Goal: Navigation & Orientation: Find specific page/section

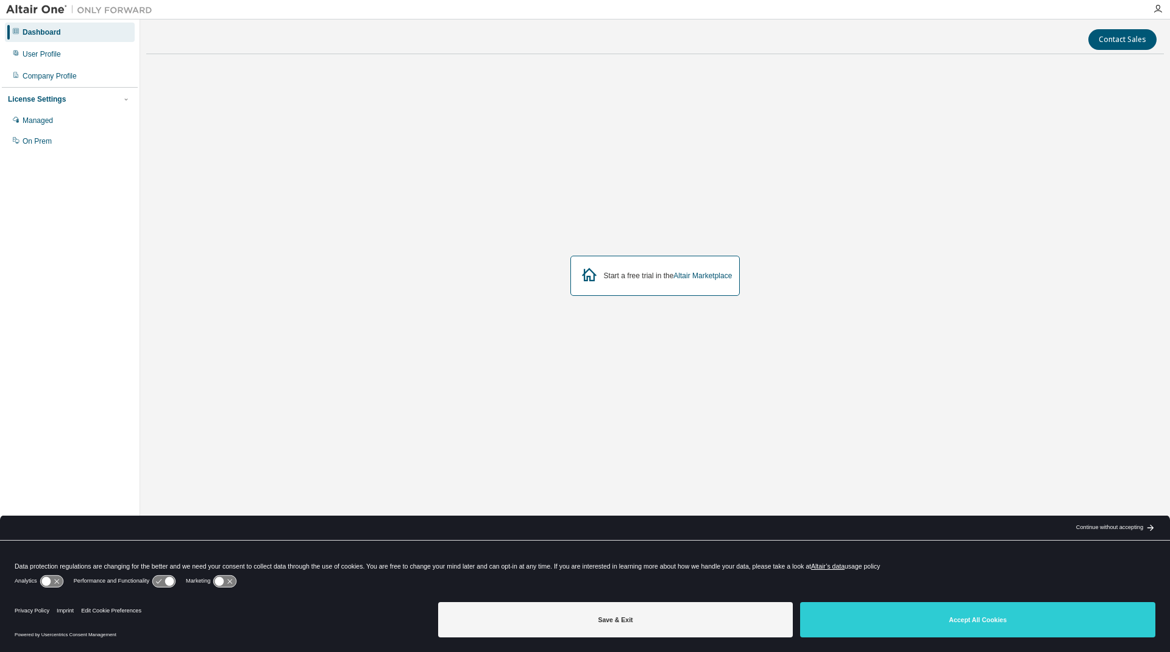
click at [944, 649] on div "Privacy Policy Imprint Edit Cookie Preferences Powered by Usercentrics Consent …" at bounding box center [585, 625] width 1170 height 55
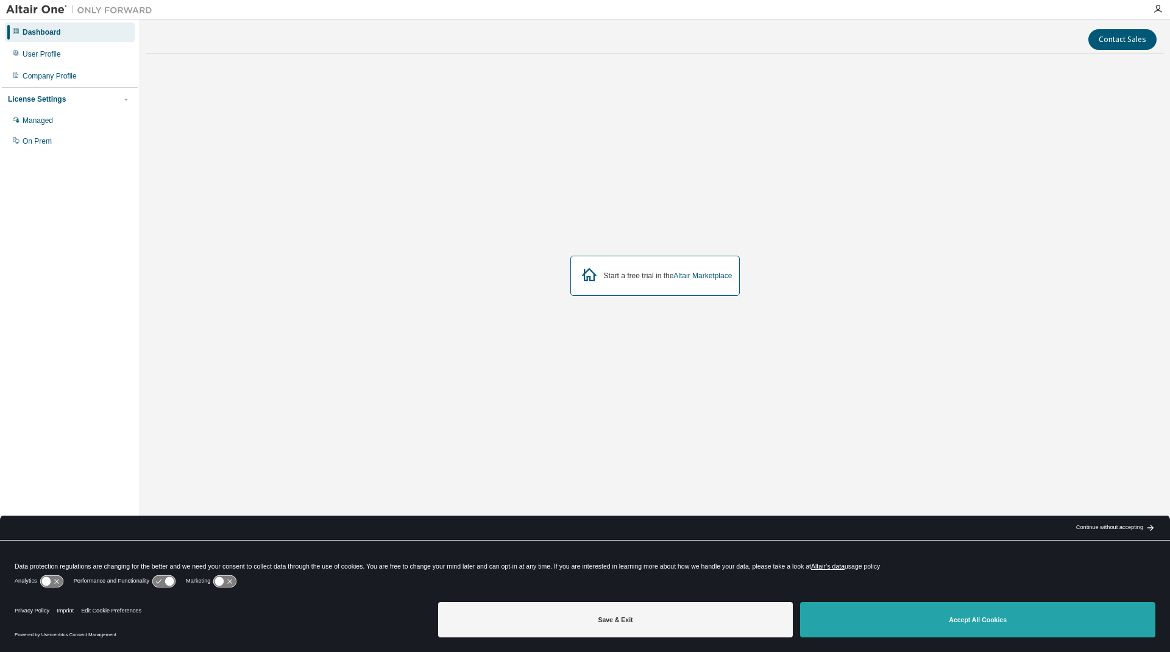
drag, startPoint x: 950, startPoint y: 636, endPoint x: 955, endPoint y: 621, distance: 15.6
click at [955, 623] on button "Accept All Cookies" at bounding box center [977, 619] width 355 height 35
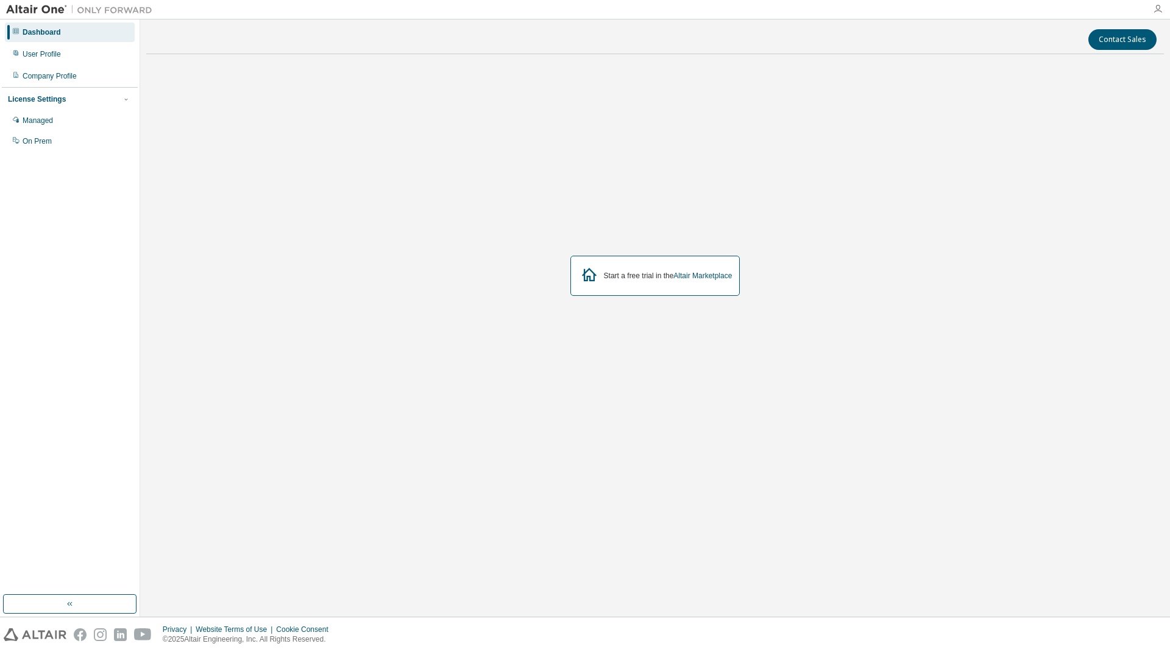
click at [1158, 7] on icon "button" at bounding box center [1158, 9] width 10 height 10
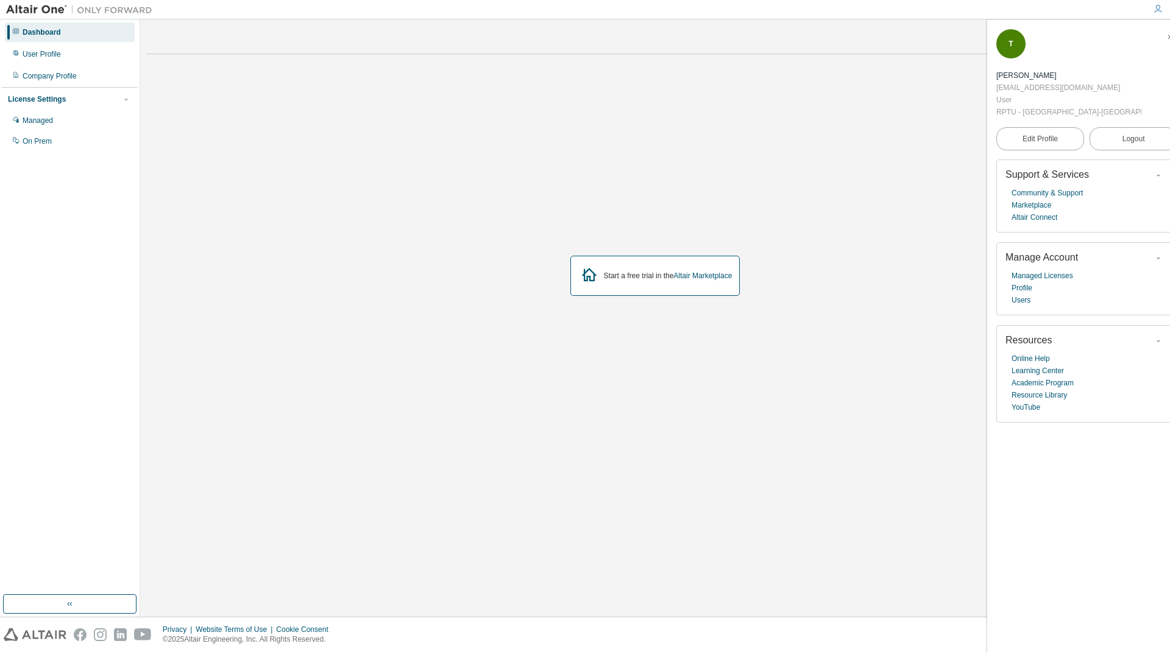
click at [1158, 7] on icon "button" at bounding box center [1158, 9] width 10 height 10
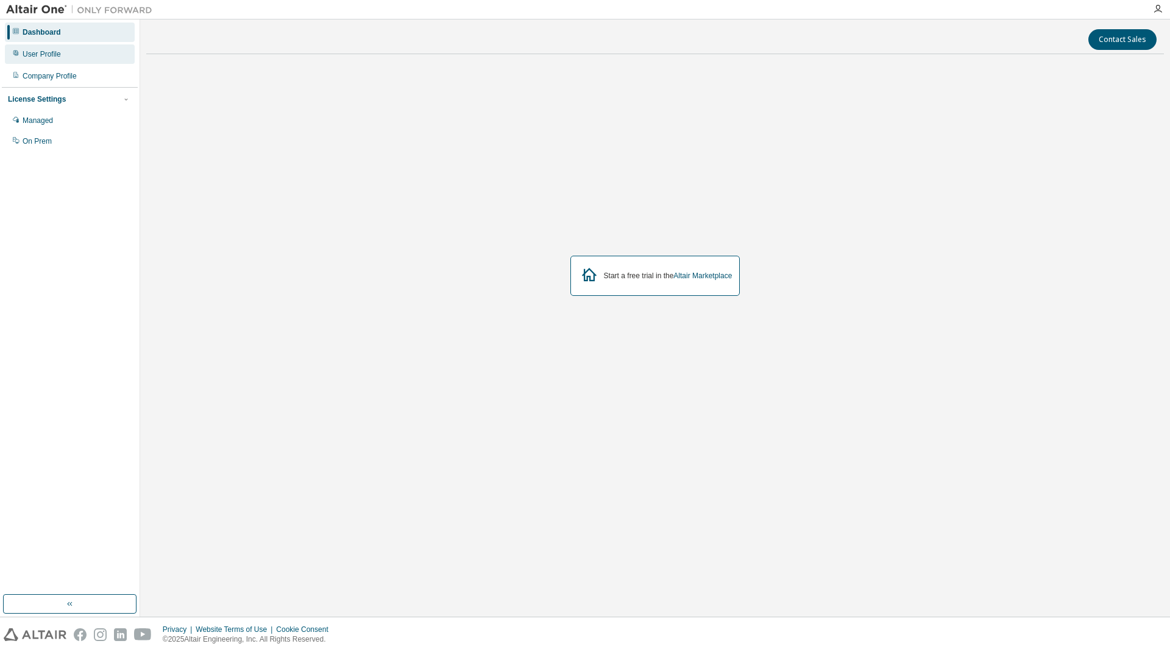
click at [54, 54] on div "User Profile" at bounding box center [42, 54] width 38 height 10
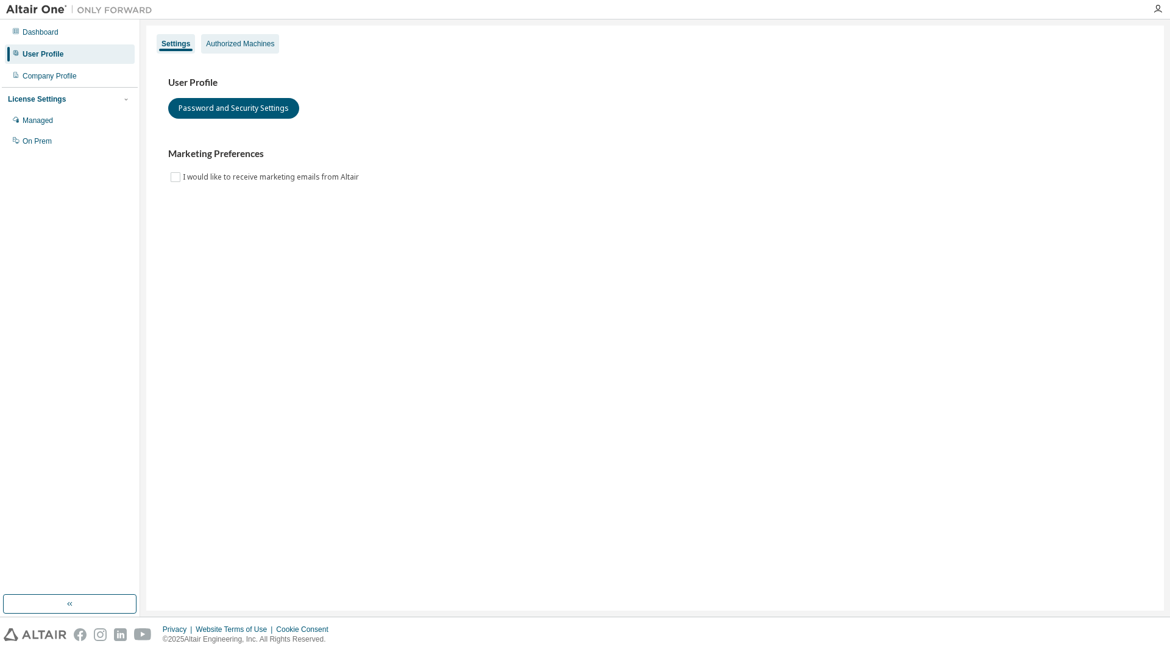
click at [254, 41] on div "Authorized Machines" at bounding box center [240, 44] width 68 height 10
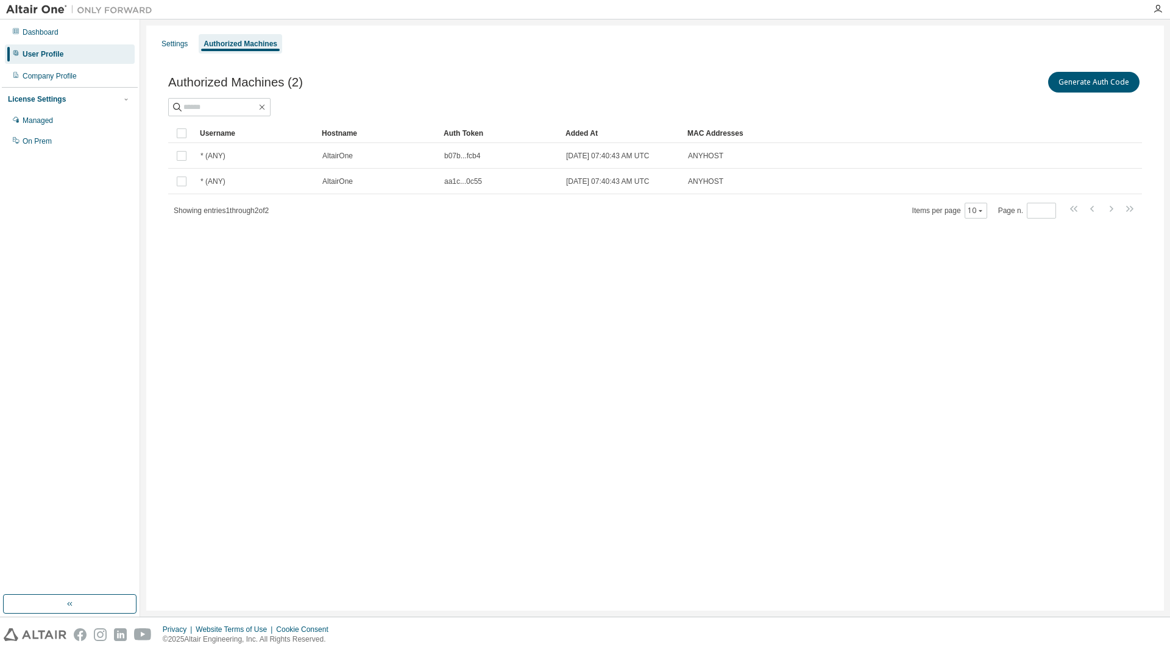
click at [56, 90] on div "License Settings Managed On Prem" at bounding box center [70, 119] width 136 height 65
click at [62, 83] on div "Company Profile" at bounding box center [70, 75] width 130 height 19
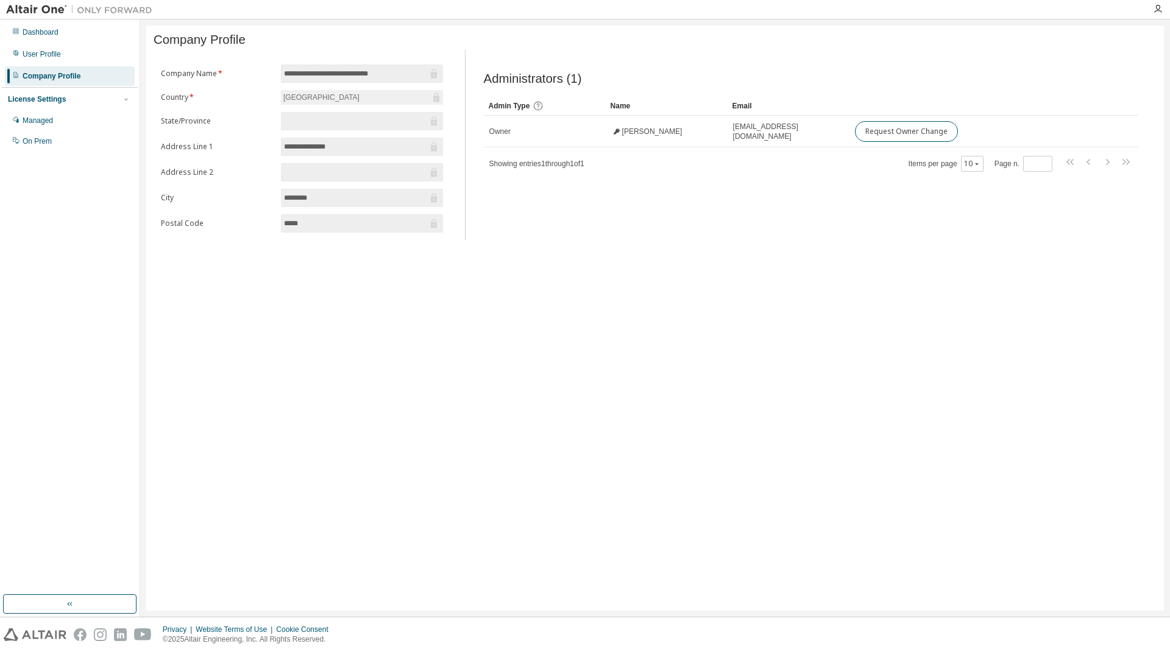
click at [78, 98] on div "License Settings" at bounding box center [70, 99] width 124 height 11
click at [48, 122] on div "Managed" at bounding box center [38, 121] width 30 height 10
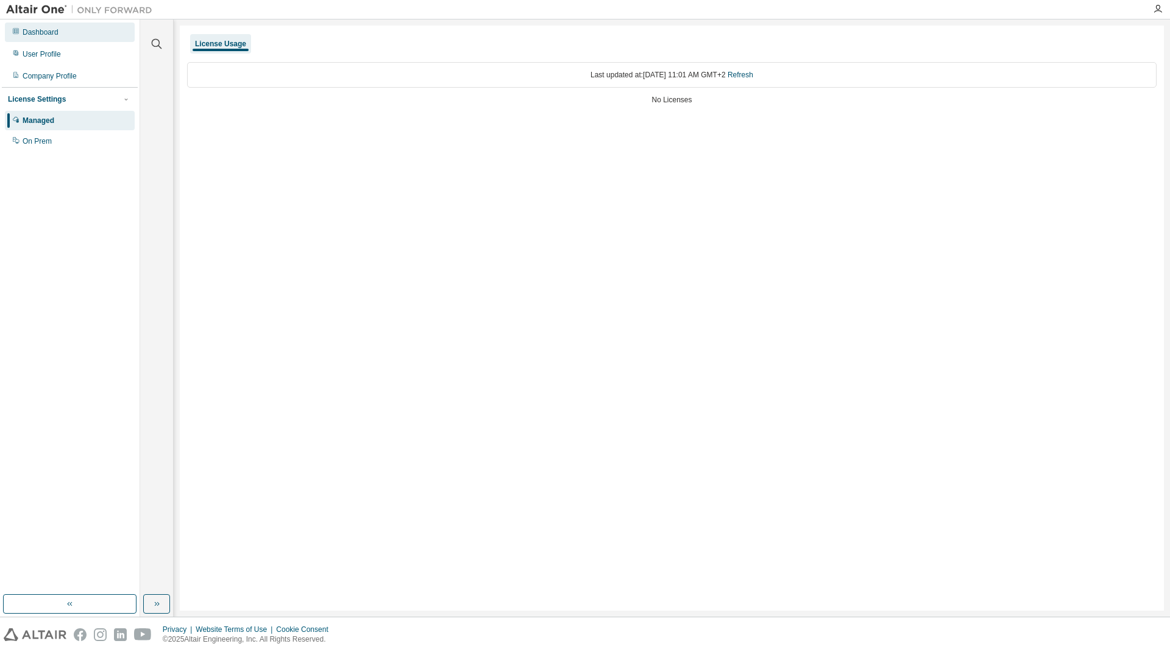
click at [46, 38] on div "Dashboard" at bounding box center [70, 32] width 130 height 19
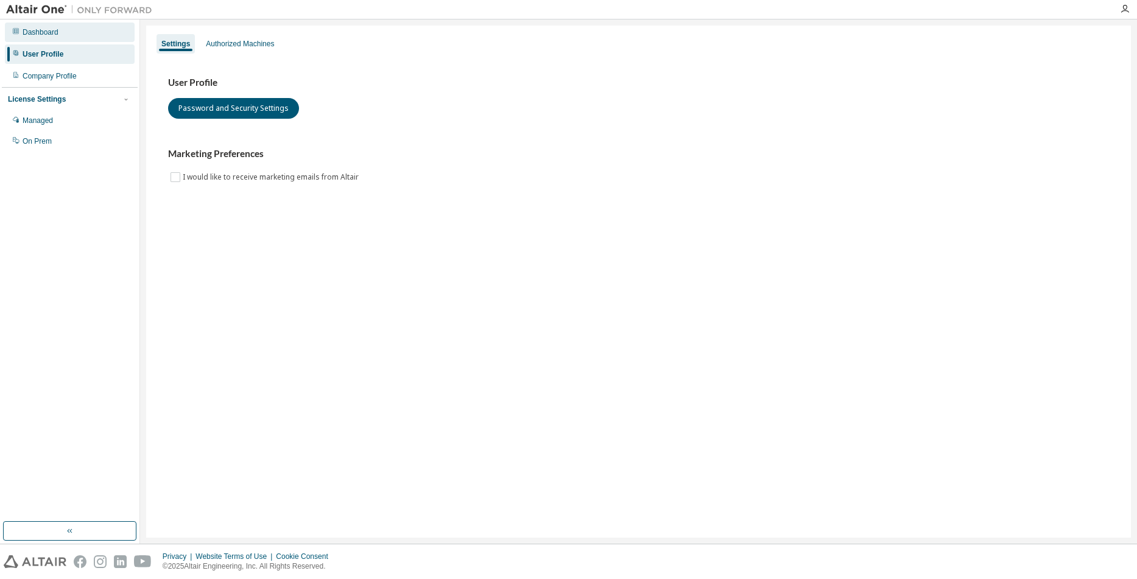
click at [48, 29] on div "Dashboard" at bounding box center [41, 32] width 36 height 10
